Goal: Information Seeking & Learning: Find specific fact

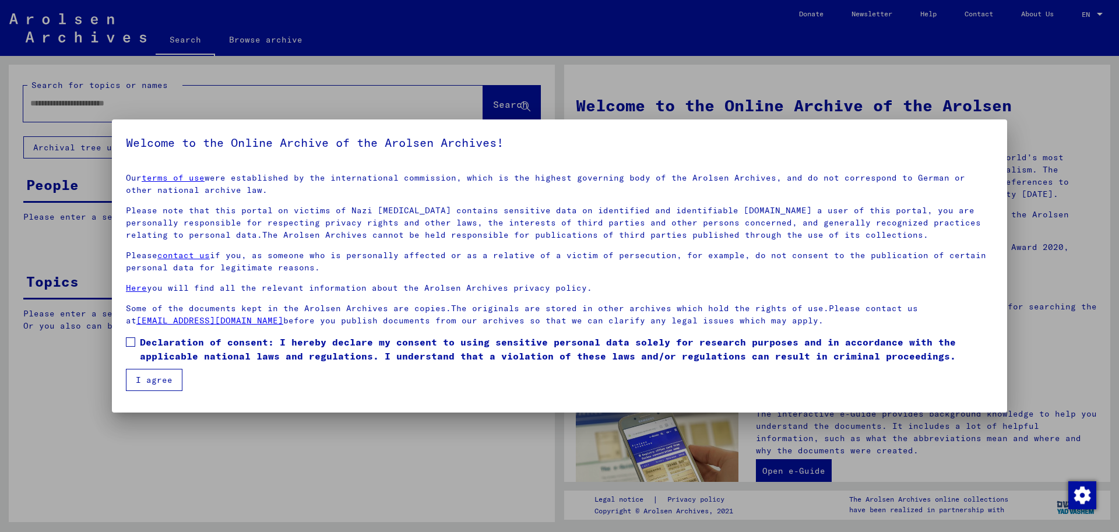
click at [131, 343] on span at bounding box center [130, 341] width 9 height 9
click at [146, 378] on button "I agree" at bounding box center [154, 380] width 57 height 22
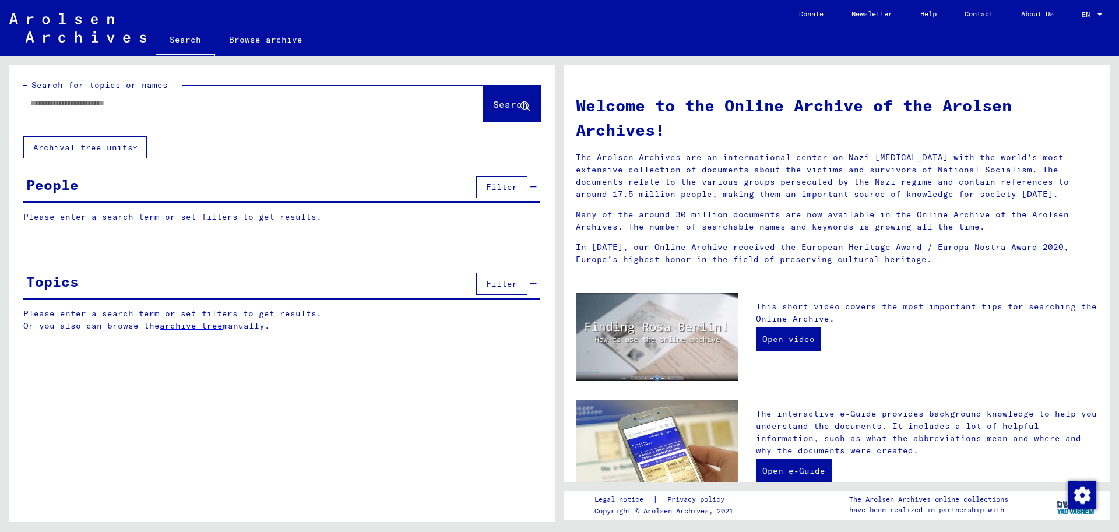
click at [75, 104] on input "text" at bounding box center [239, 103] width 418 height 12
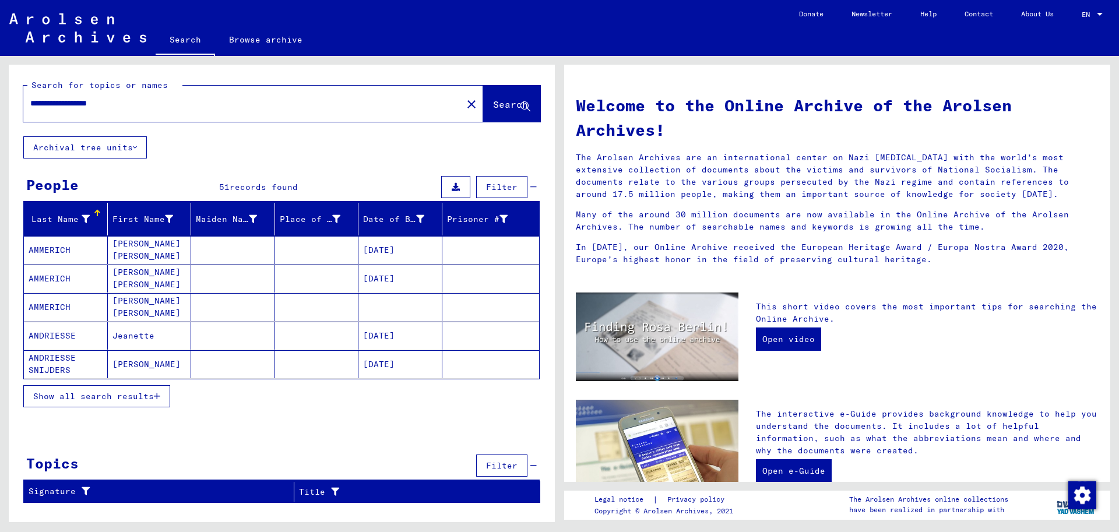
click at [146, 365] on mat-cell "[PERSON_NAME]" at bounding box center [150, 364] width 84 height 28
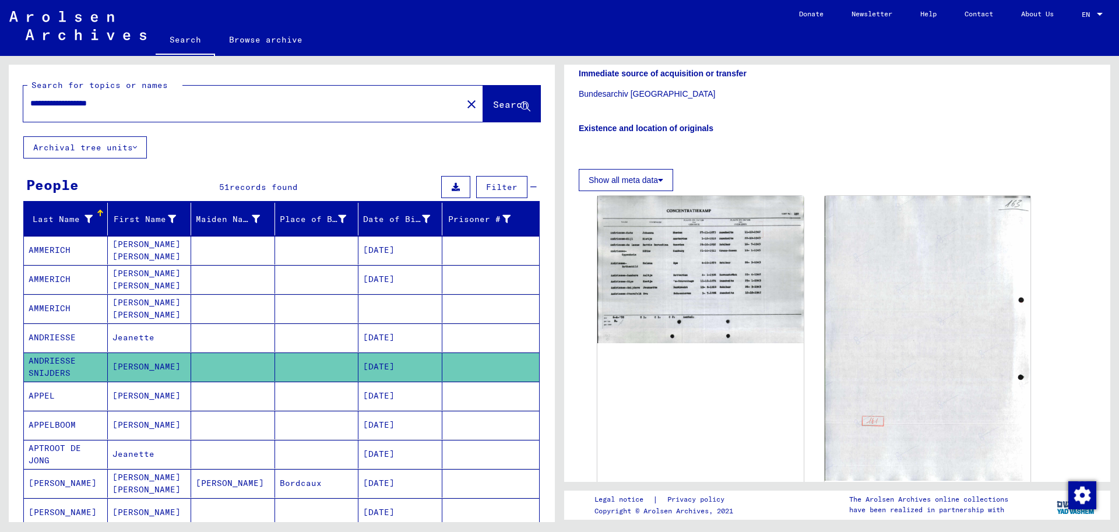
scroll to position [256, 0]
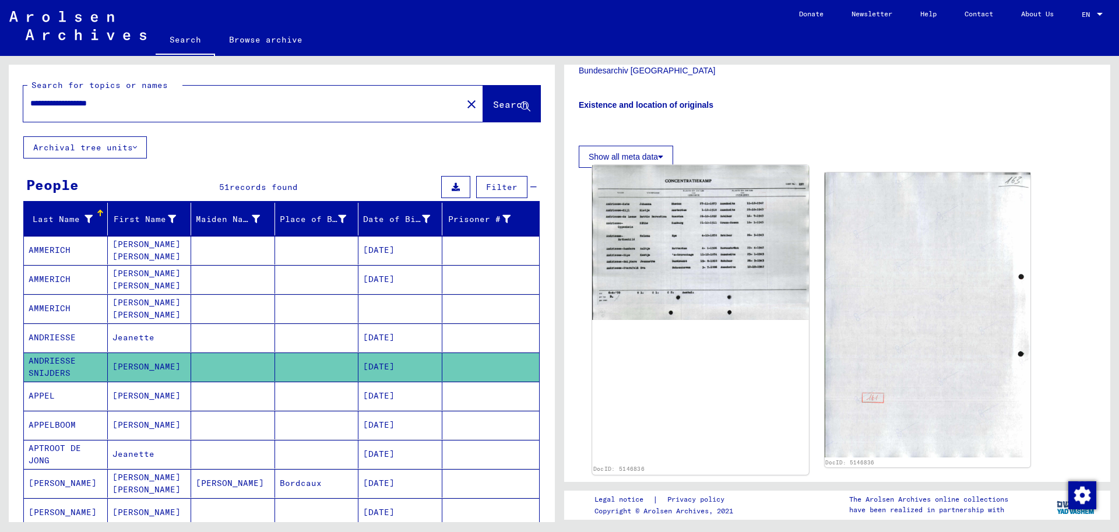
click at [699, 255] on img at bounding box center [700, 243] width 216 height 155
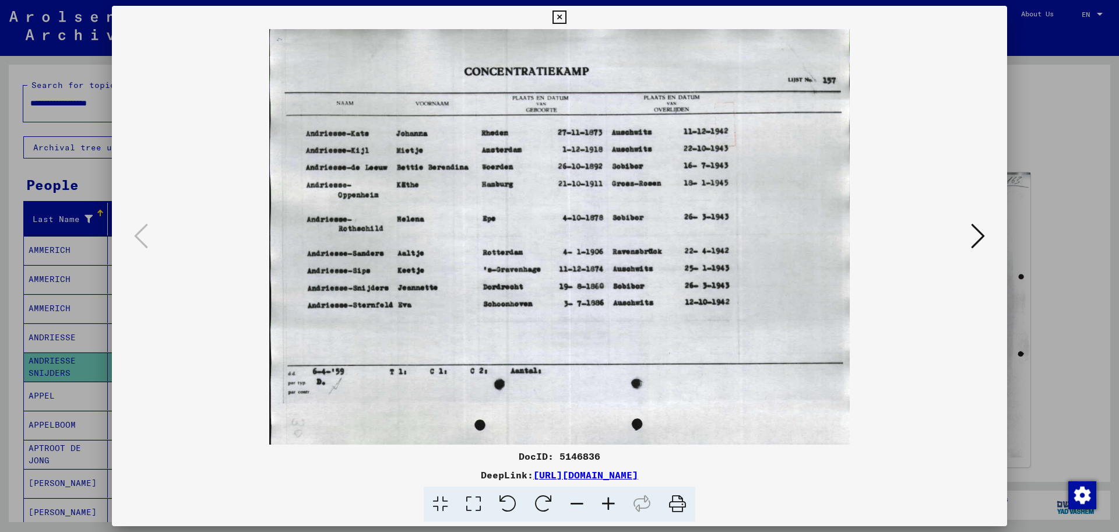
click at [676, 501] on icon at bounding box center [678, 505] width 36 height 36
click at [1074, 370] on div at bounding box center [559, 266] width 1119 height 532
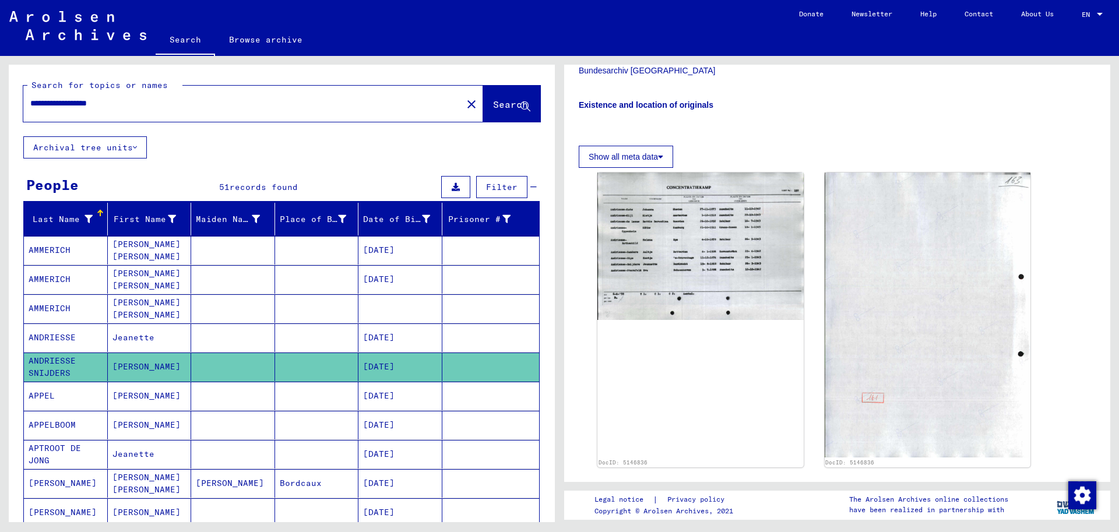
click at [366, 339] on mat-cell "[DATE]" at bounding box center [400, 338] width 84 height 29
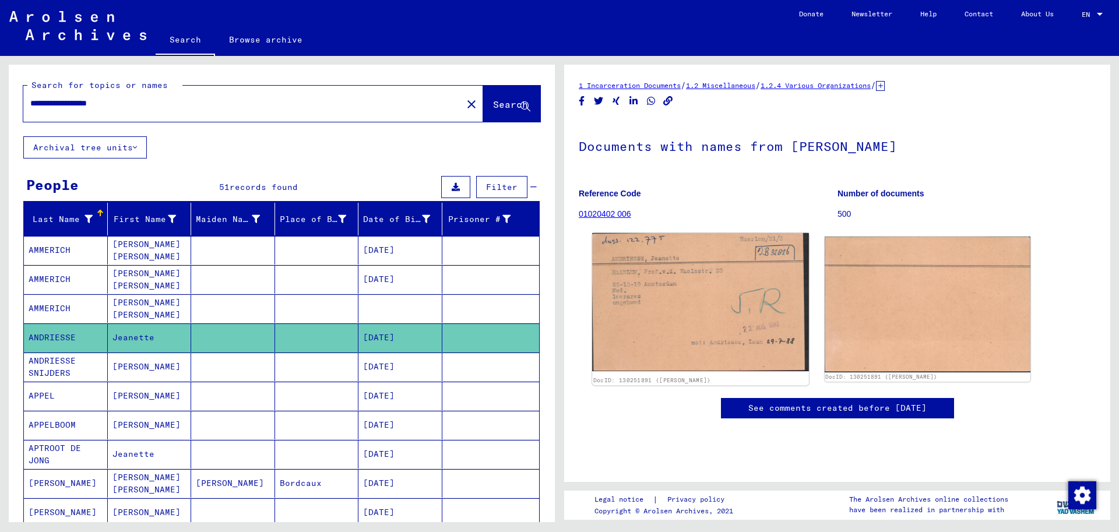
click at [768, 339] on img at bounding box center [700, 302] width 216 height 138
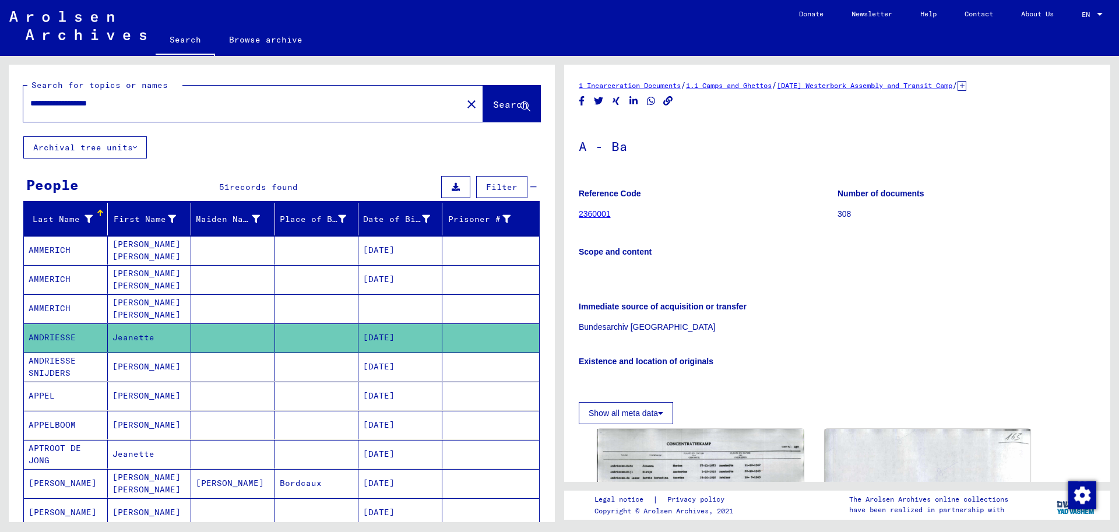
click at [140, 107] on input "**********" at bounding box center [242, 103] width 425 height 12
type input "**********"
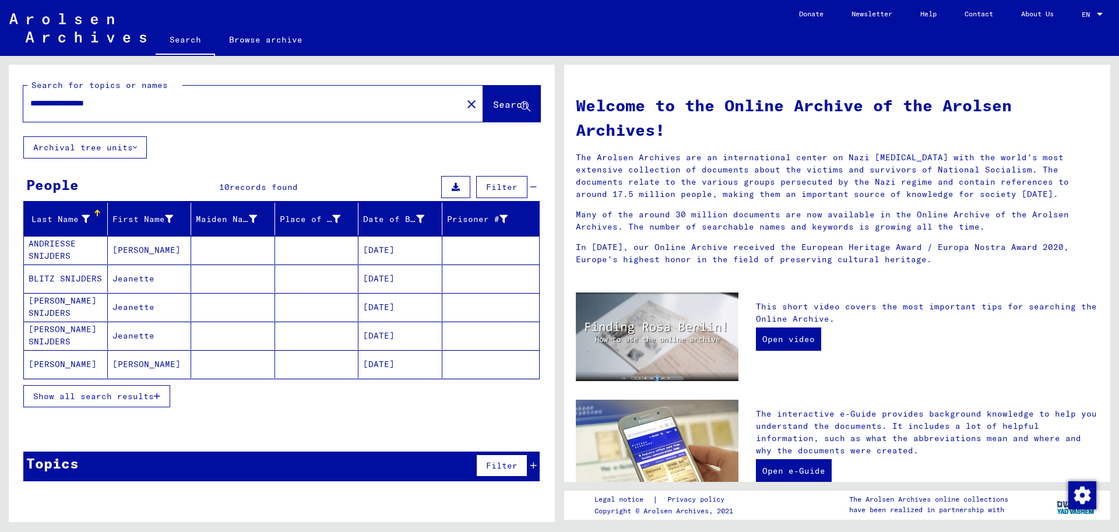
click at [126, 249] on mat-cell "[PERSON_NAME]" at bounding box center [150, 250] width 84 height 28
